Goal: Task Accomplishment & Management: Use online tool/utility

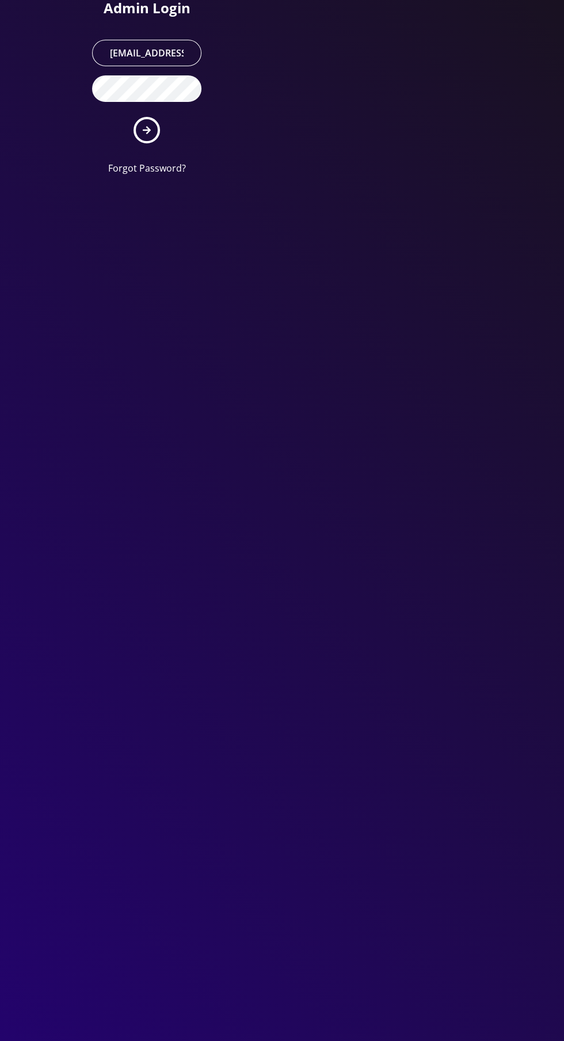
click at [146, 129] on icon "submit" at bounding box center [147, 130] width 8 height 8
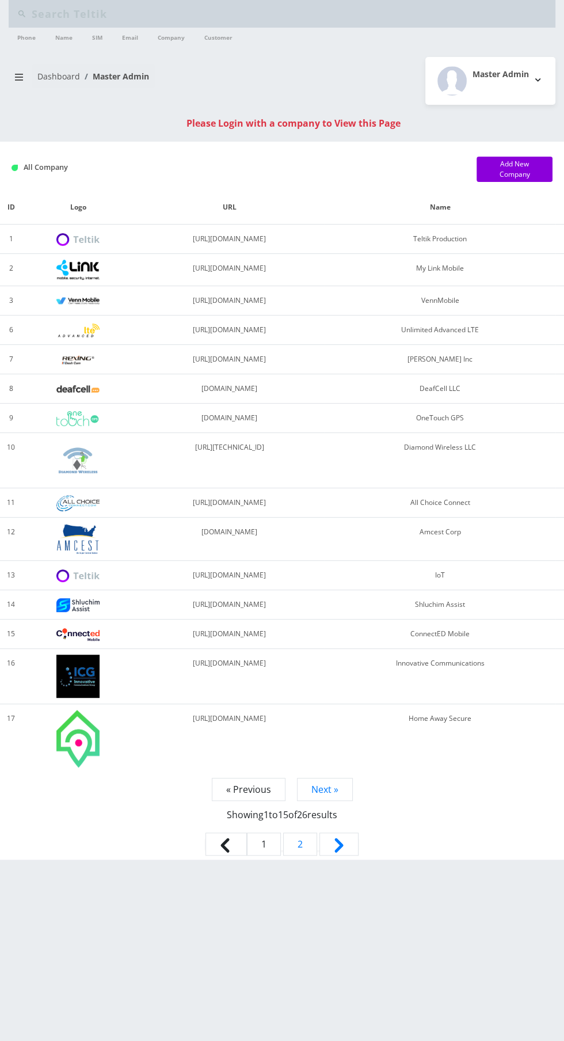
type input "8393018858"
click at [127, 12] on input "8393018858" at bounding box center [292, 14] width 521 height 22
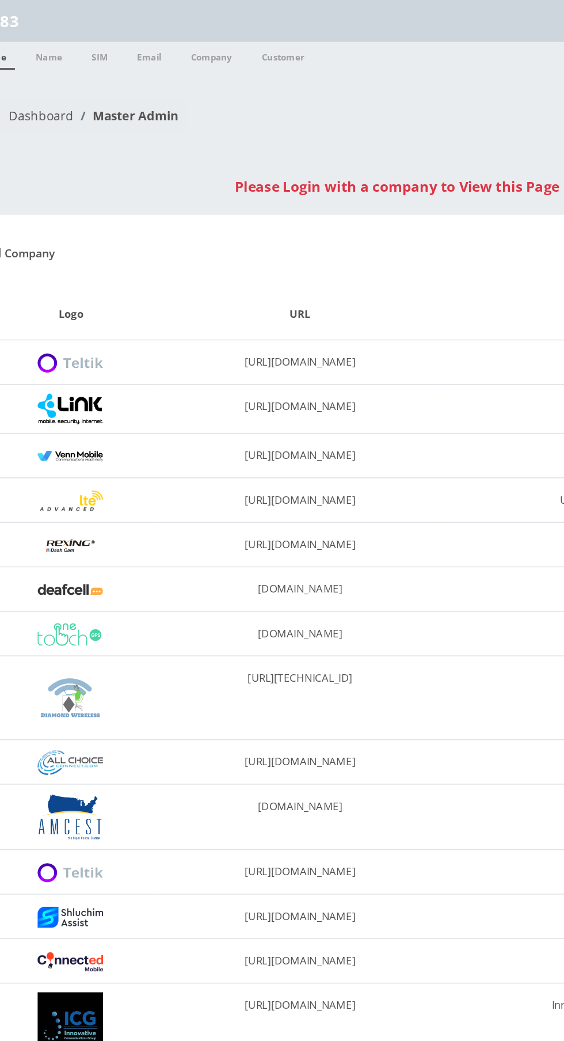
type input "8"
type input "Bakersan"
click at [225, 29] on link "Customer" at bounding box center [219, 37] width 40 height 18
click at [172, 37] on link "Company" at bounding box center [171, 37] width 39 height 18
click at [177, 35] on link "Company" at bounding box center [171, 37] width 39 height 18
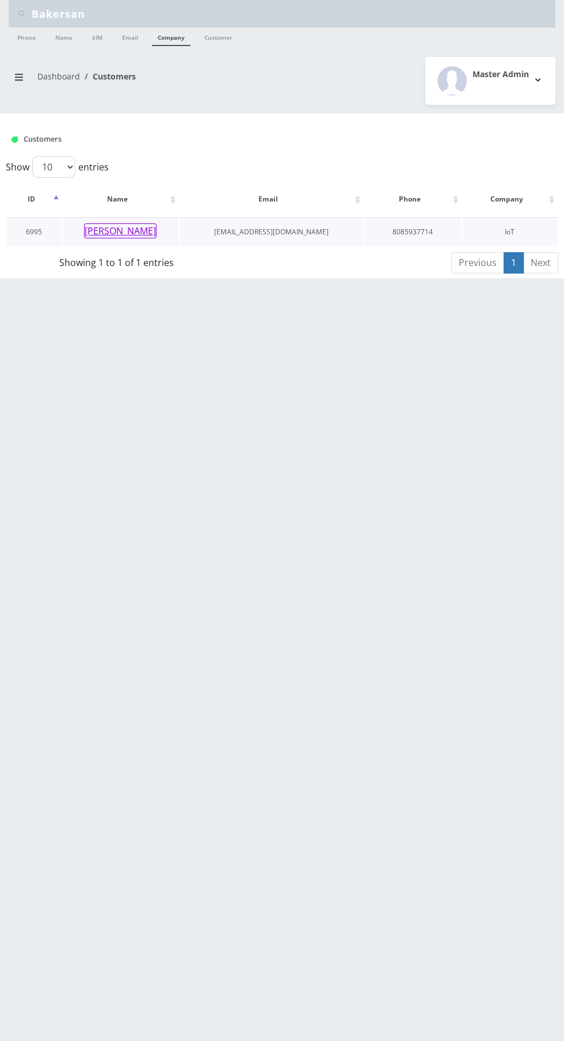
click at [108, 225] on button "[PERSON_NAME]" at bounding box center [120, 230] width 73 height 15
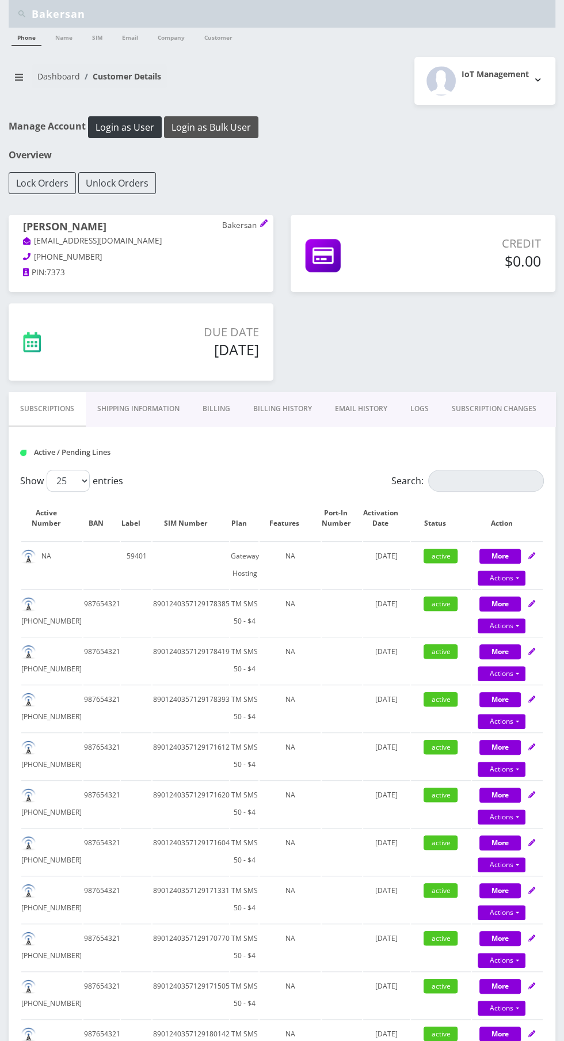
click at [223, 128] on button "Login as Bulk User" at bounding box center [211, 127] width 94 height 22
click at [216, 128] on button "Login as Bulk User" at bounding box center [211, 127] width 94 height 22
click at [228, 120] on button "Login as Bulk User" at bounding box center [211, 127] width 94 height 22
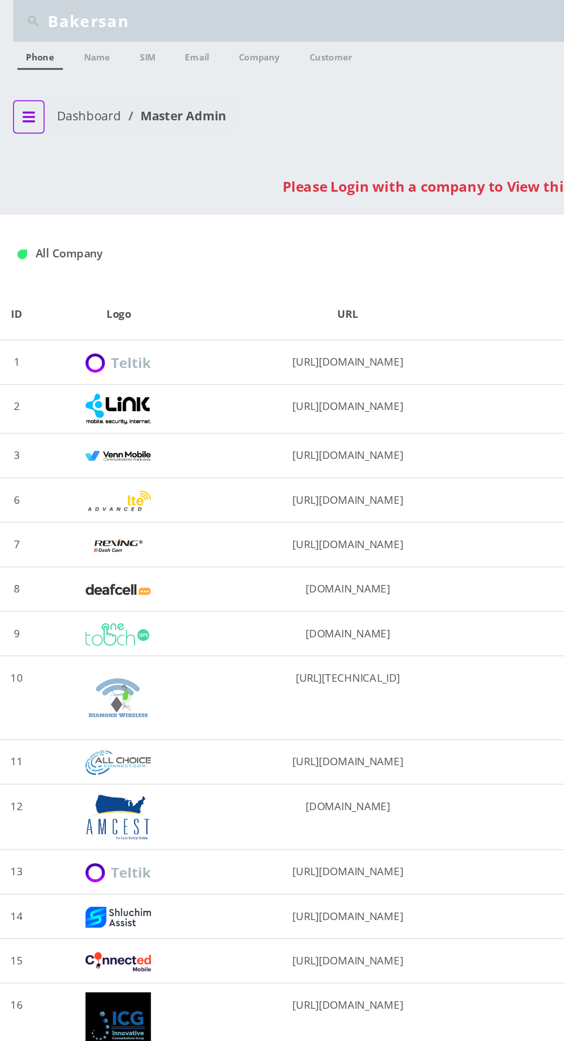
click at [18, 76] on icon "breadcrumb" at bounding box center [19, 77] width 8 height 7
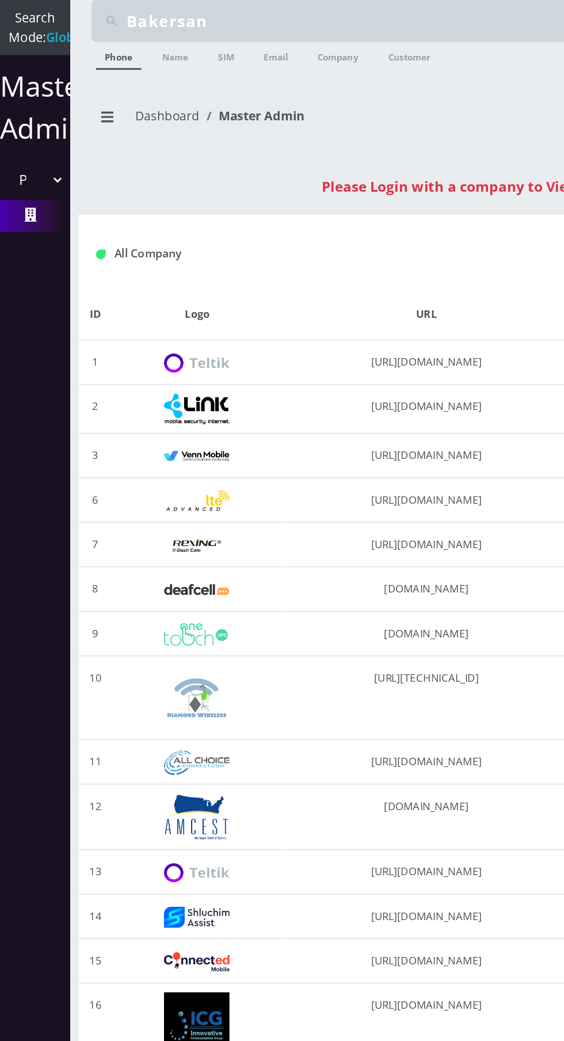
click at [20, 121] on select "Please select a Company Teltik Production My Link Mobile VennMobile Unlimited A…" at bounding box center [22, 119] width 39 height 22
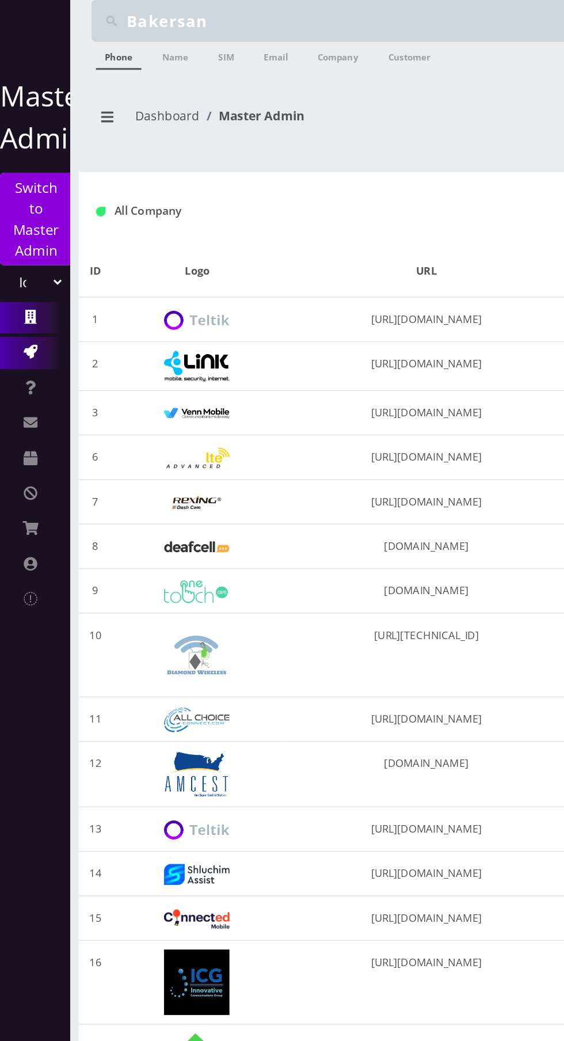
click at [29, 228] on link "Action Queues" at bounding box center [23, 232] width 46 height 21
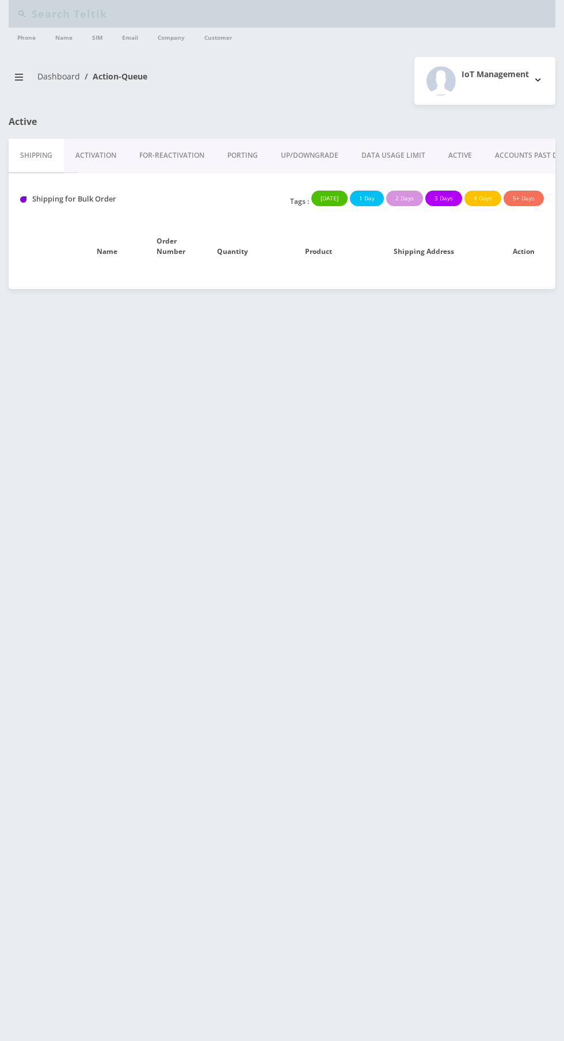
type input "Bakersan"
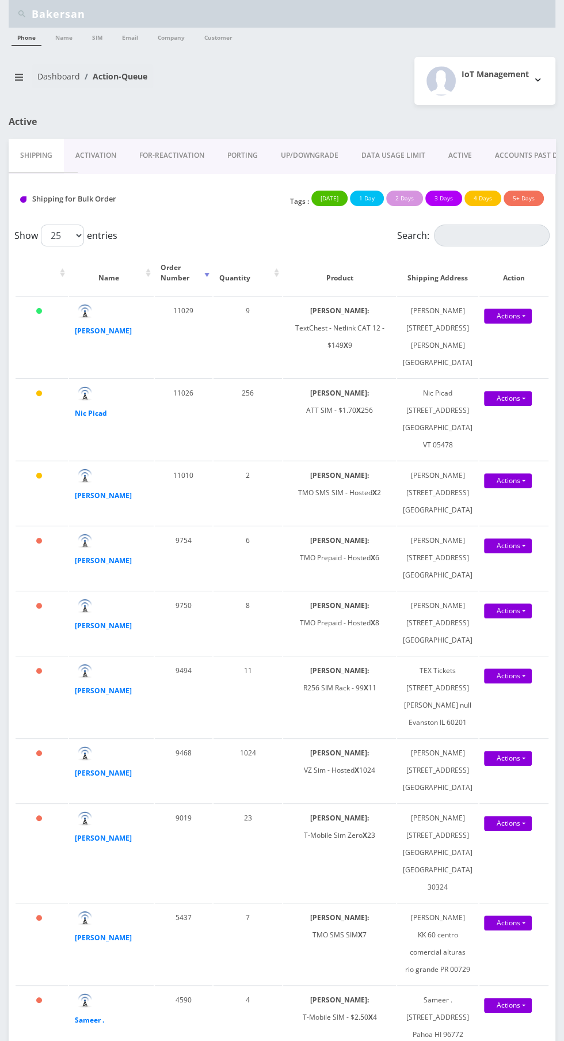
click at [97, 153] on link "Activation" at bounding box center [96, 155] width 64 height 33
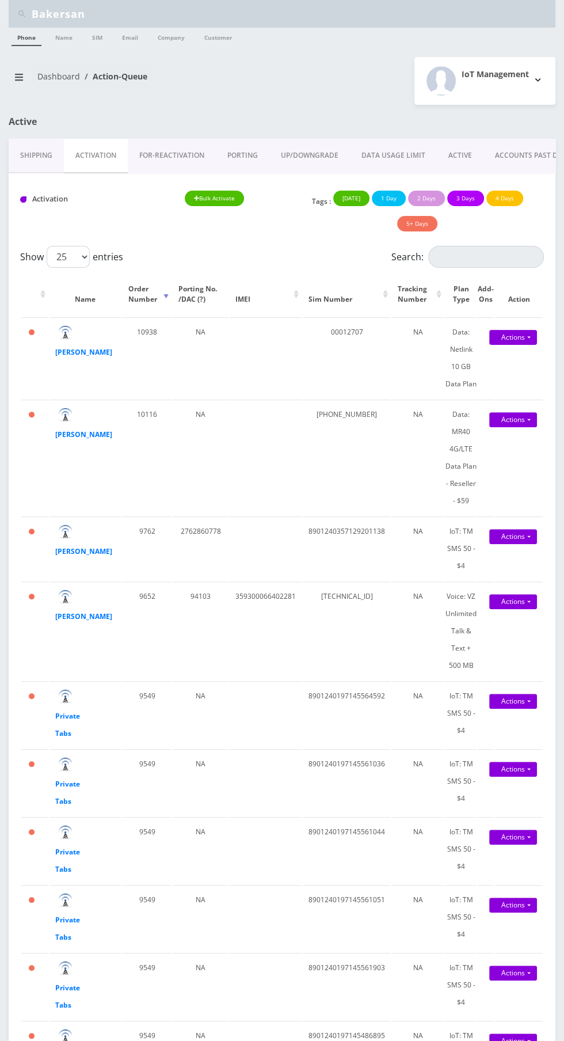
click at [455, 152] on link "ACTIVE" at bounding box center [460, 155] width 47 height 33
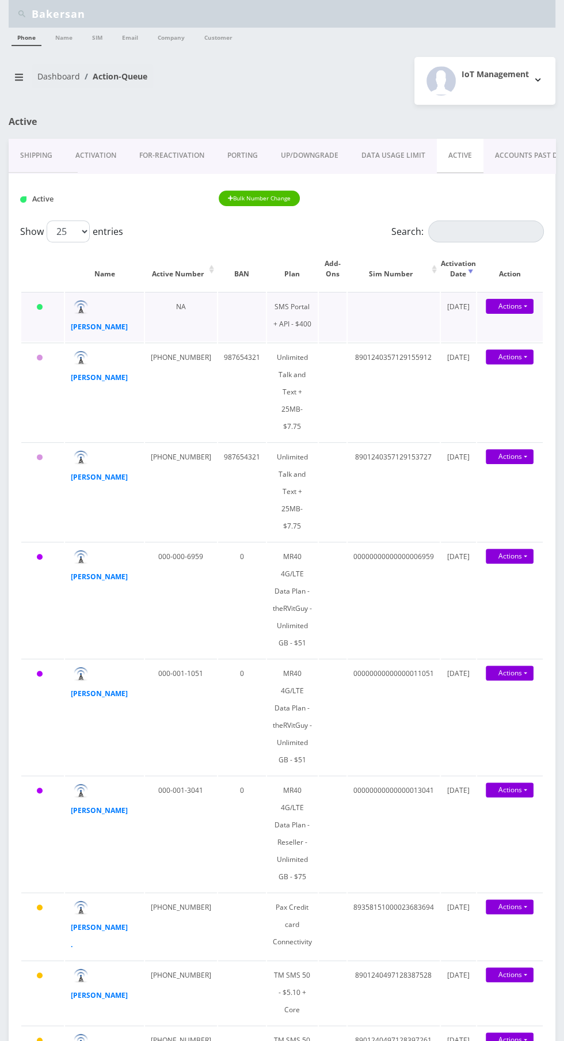
click at [88, 306] on img at bounding box center [81, 307] width 14 height 14
click at [93, 323] on strong "[PERSON_NAME]" at bounding box center [99, 327] width 57 height 10
